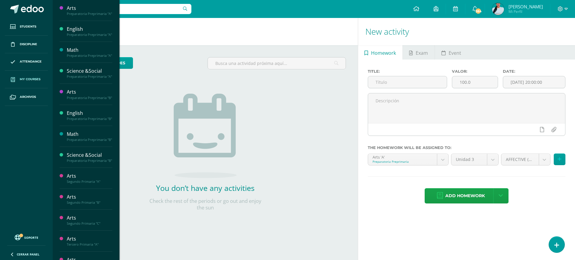
click at [32, 78] on span "My courses" at bounding box center [30, 79] width 21 height 5
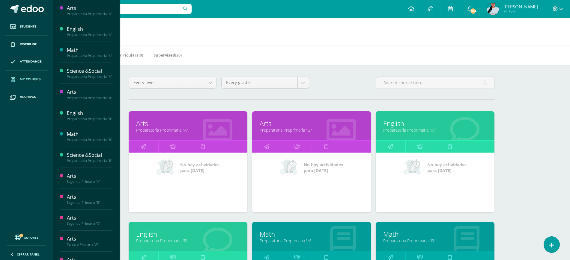
scroll to position [114, 0]
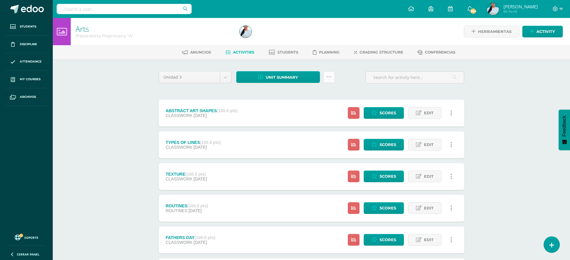
click at [329, 77] on icon at bounding box center [328, 77] width 5 height 5
click at [315, 94] on link "Subir actividades en masa" at bounding box center [314, 96] width 66 height 14
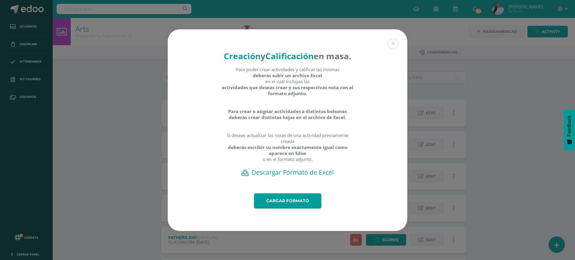
click at [303, 177] on h2 "Descargar Formato de Excel" at bounding box center [287, 172] width 219 height 8
click at [143, 90] on div "Creación y Calificación en masa. Para poder crear actividades y calificar las m…" at bounding box center [287, 130] width 570 height 202
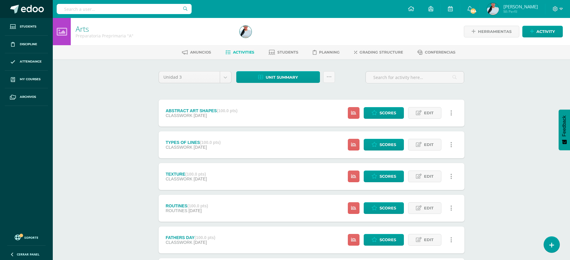
click at [26, 10] on span at bounding box center [32, 9] width 23 height 9
click at [330, 75] on icon at bounding box center [328, 77] width 5 height 5
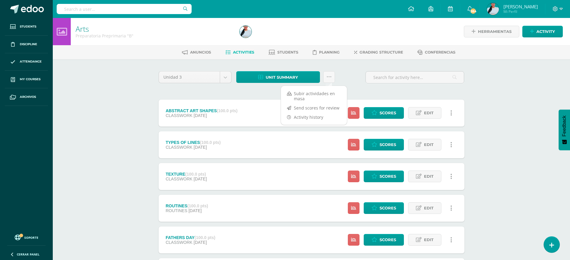
click at [302, 88] on div "Subir actividades en masa Send scores for review Activity history" at bounding box center [313, 106] width 67 height 40
click at [307, 91] on link "Subir actividades en masa" at bounding box center [314, 96] width 66 height 14
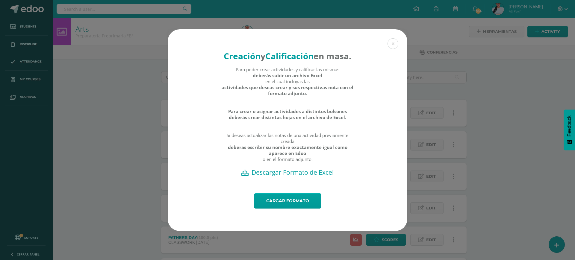
click at [284, 168] on div "Para poder crear actividades y calificar las mismas deberás subir un archivo Ex…" at bounding box center [287, 118] width 133 height 102
click at [301, 187] on div "Creación y Calificación en masa. Para poder crear actividades y calificar las m…" at bounding box center [288, 111] width 240 height 164
click at [296, 177] on h2 "Descargar Formato de Excel" at bounding box center [287, 172] width 219 height 8
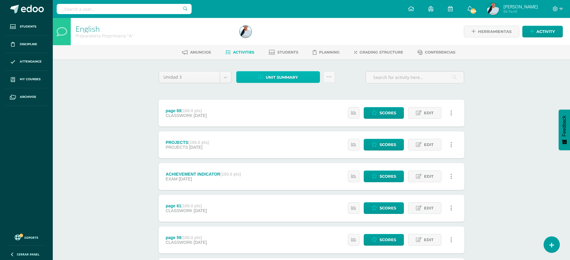
click at [283, 78] on span "Unit summary" at bounding box center [281, 77] width 32 height 11
click at [267, 40] on link "Download as HTML" at bounding box center [278, 38] width 57 height 9
click at [290, 81] on span "Unit summary" at bounding box center [281, 77] width 32 height 11
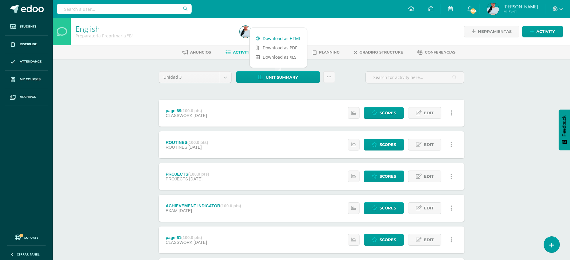
click at [263, 35] on link "Download as HTML" at bounding box center [278, 38] width 57 height 9
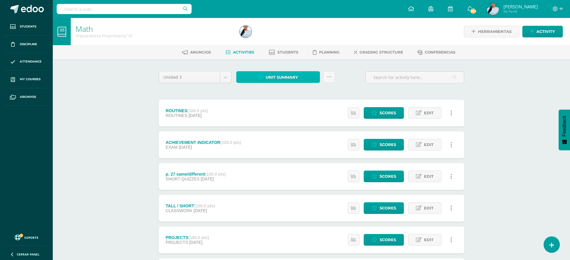
click at [277, 75] on span "Unit summary" at bounding box center [281, 77] width 32 height 11
click at [284, 40] on link "Download as HTML" at bounding box center [278, 38] width 57 height 9
click at [295, 73] on span "Unit summary" at bounding box center [281, 77] width 32 height 11
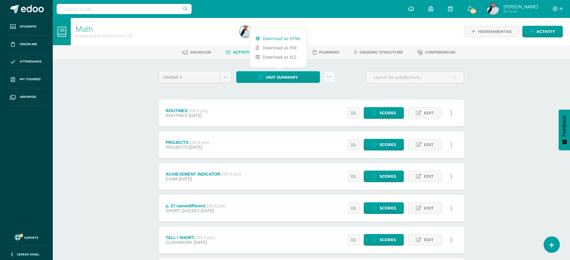
click at [292, 40] on link "Download as HTML" at bounding box center [278, 38] width 57 height 9
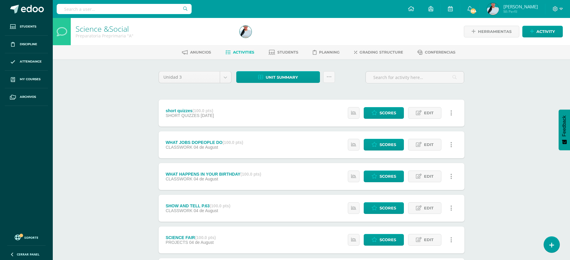
click at [296, 70] on div "Unidad 3 Unidad 1 Unidad 2 Unidad 3 Unidad 4 Unit summary Download as HTML Down…" at bounding box center [312, 254] width 330 height 391
click at [297, 72] on span "Unit summary" at bounding box center [281, 77] width 32 height 11
click at [274, 40] on link "Download as HTML" at bounding box center [278, 38] width 57 height 9
click at [303, 70] on div "Unidad 3 Unidad 1 Unidad 2 Unidad 3 Unidad 4 Unit summary Download as HTML Down…" at bounding box center [312, 254] width 330 height 391
click at [301, 81] on link "Unit summary" at bounding box center [278, 77] width 84 height 12
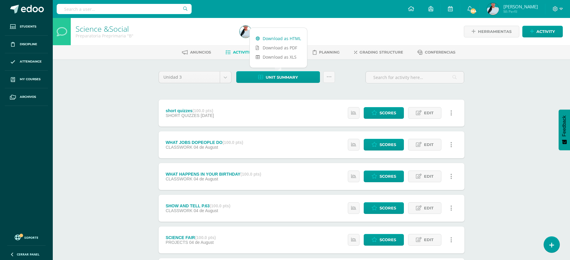
click at [282, 36] on link "Download as HTML" at bounding box center [278, 38] width 57 height 9
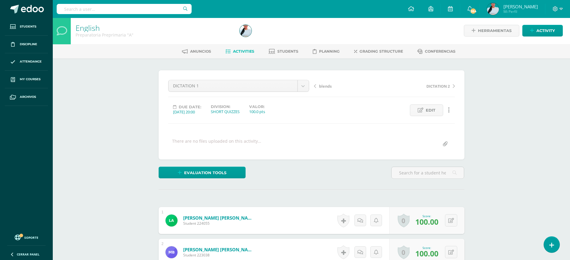
scroll to position [1, 0]
click at [118, 35] on div "Preparatoria Preprimaria "A"" at bounding box center [154, 35] width 157 height 6
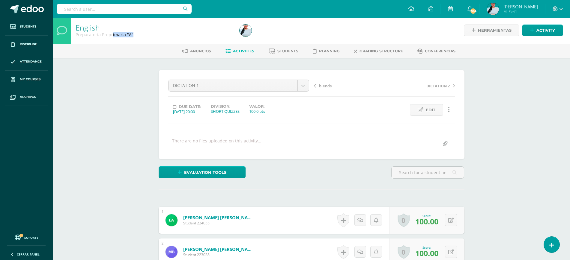
click at [118, 35] on div "Preparatoria Preprimaria "A"" at bounding box center [154, 35] width 157 height 6
